Goal: Task Accomplishment & Management: Manage account settings

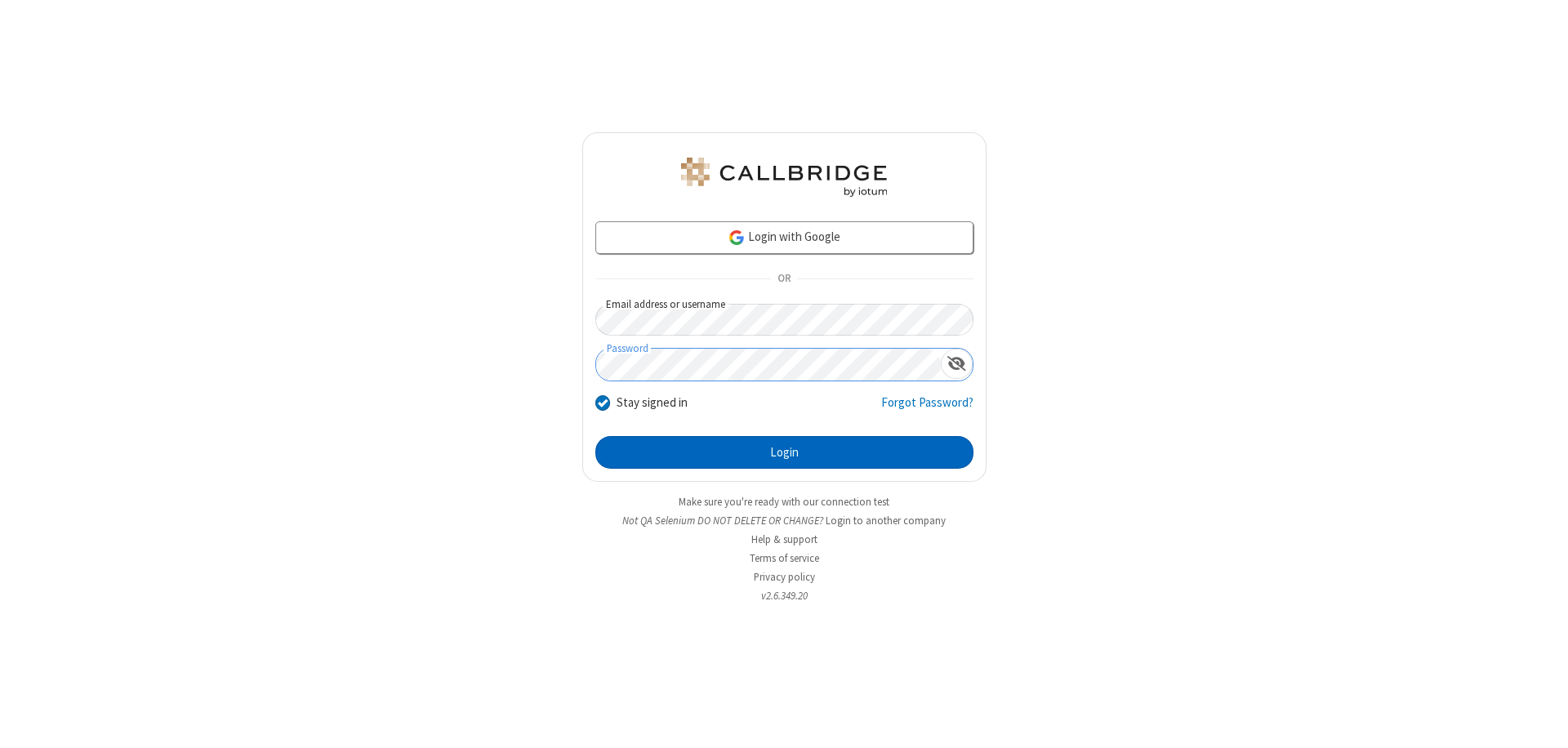
click at [784, 452] on button "Login" at bounding box center [784, 452] width 378 height 33
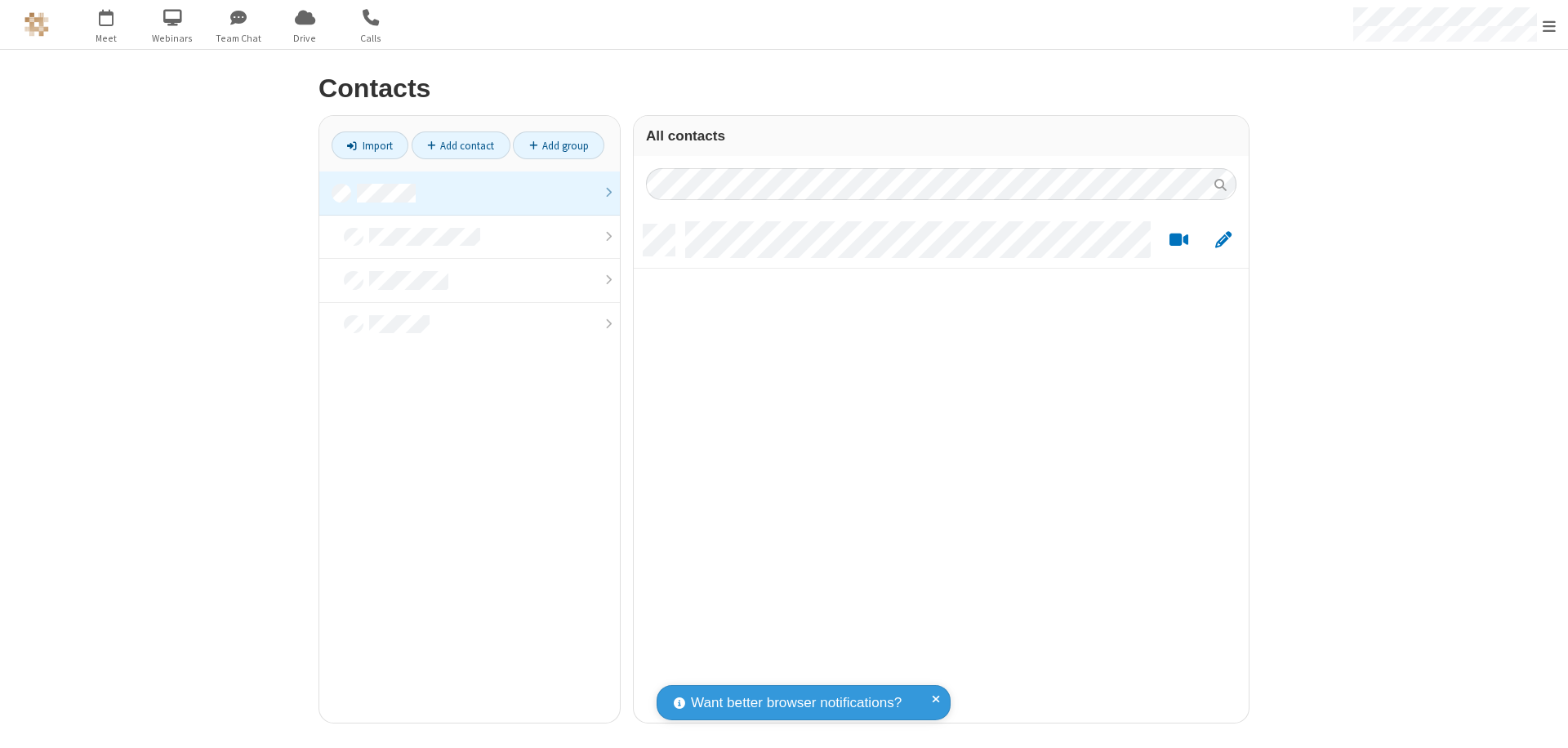
scroll to position [498, 603]
click at [469, 193] on link at bounding box center [469, 194] width 300 height 44
click at [460, 146] on link "Add contact" at bounding box center [460, 146] width 99 height 28
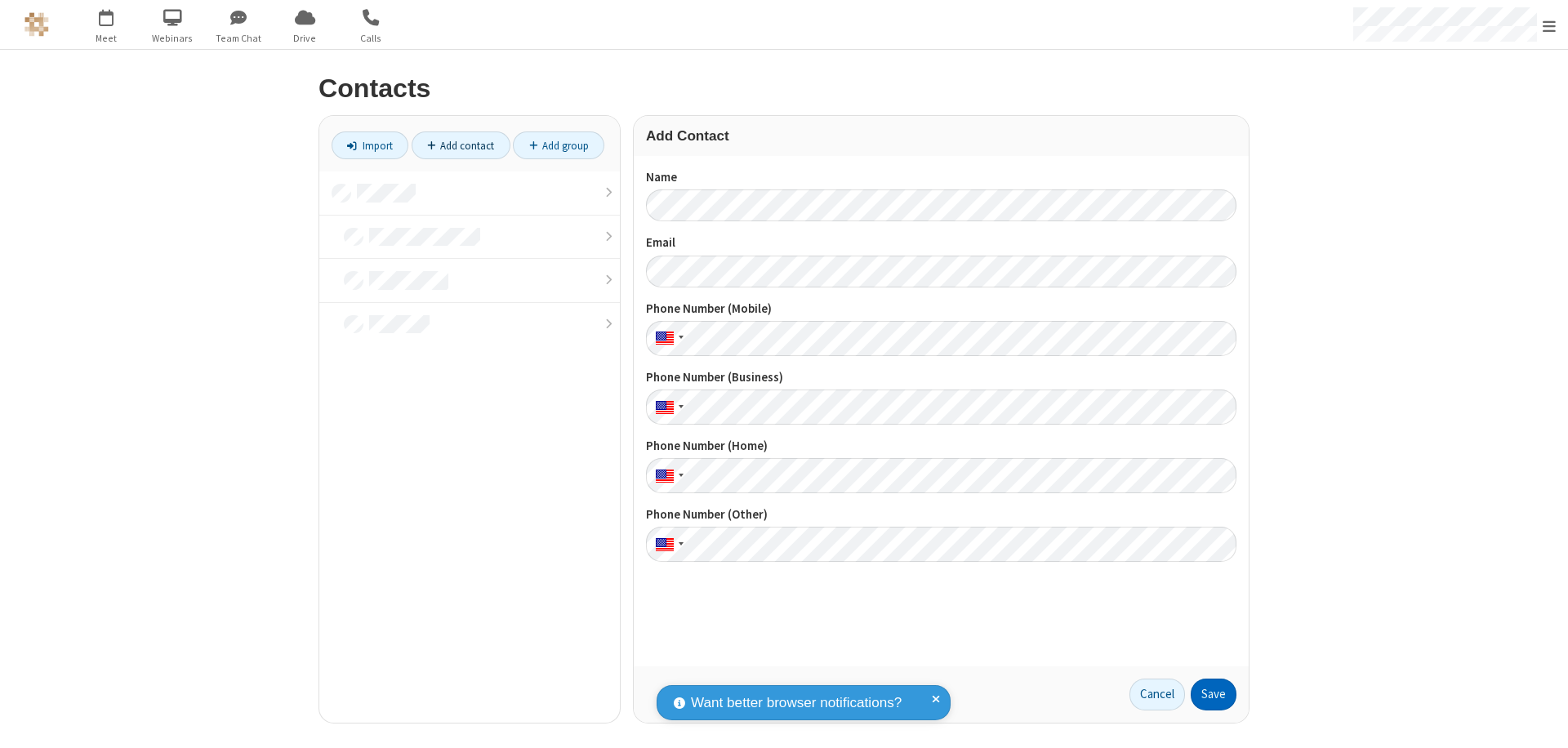
click at [1214, 694] on button "Save" at bounding box center [1214, 695] width 46 height 33
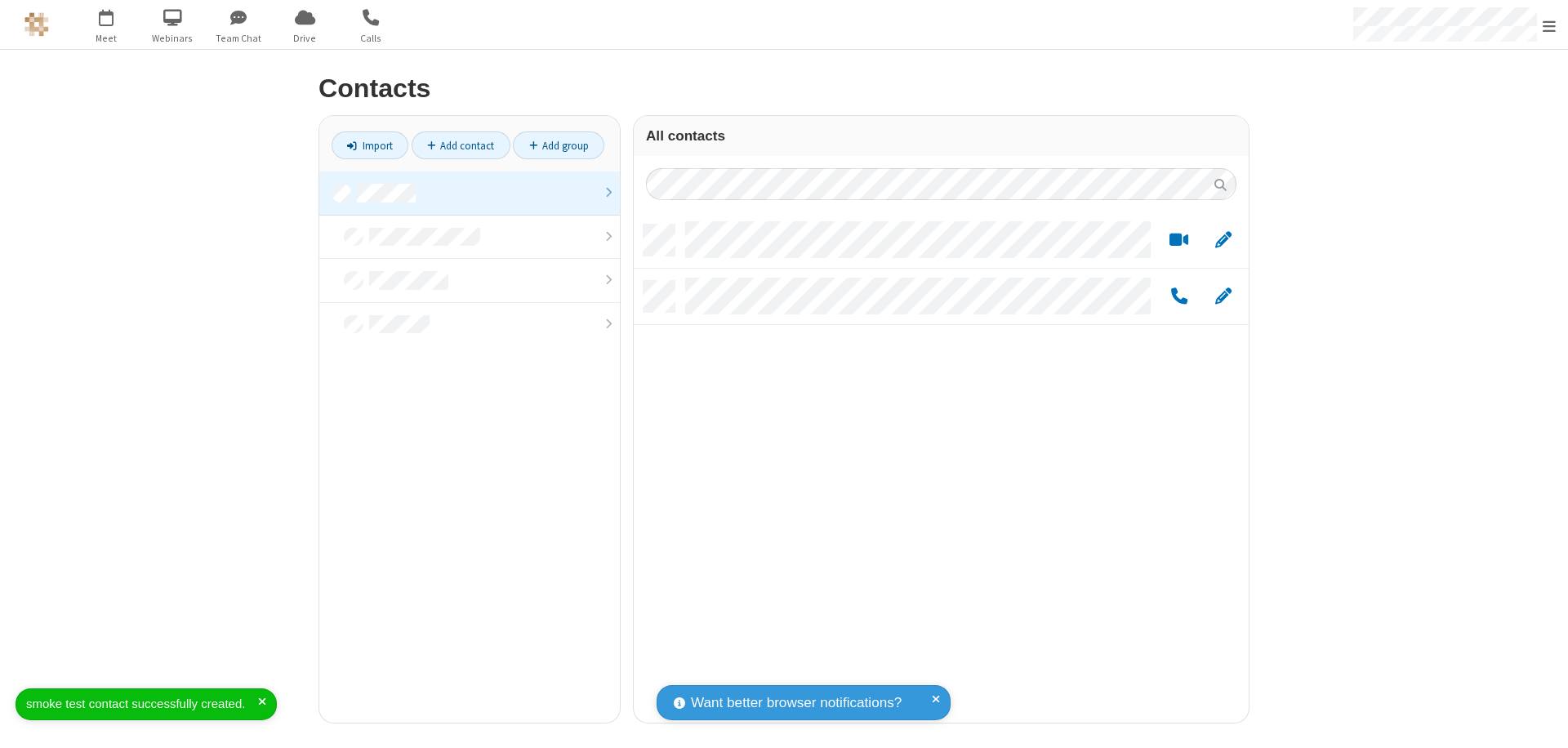
scroll to position [498, 603]
